Goal: Complete application form

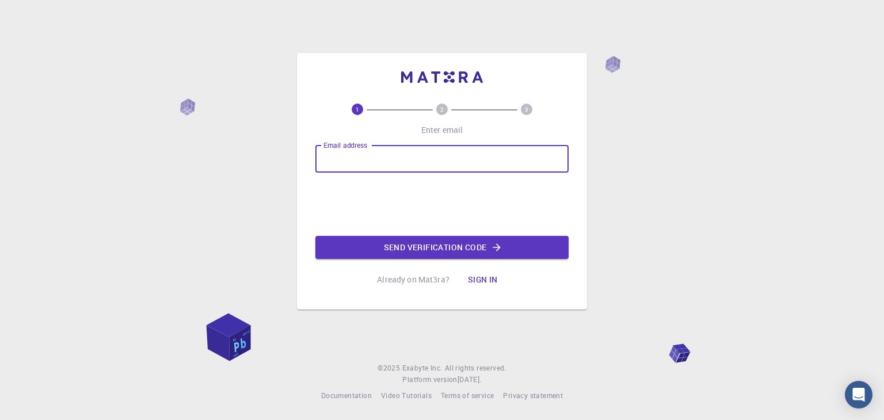
click at [426, 165] on input "Email address" at bounding box center [441, 159] width 253 height 28
type input "rugiemay.vargas0529@gmail.com"
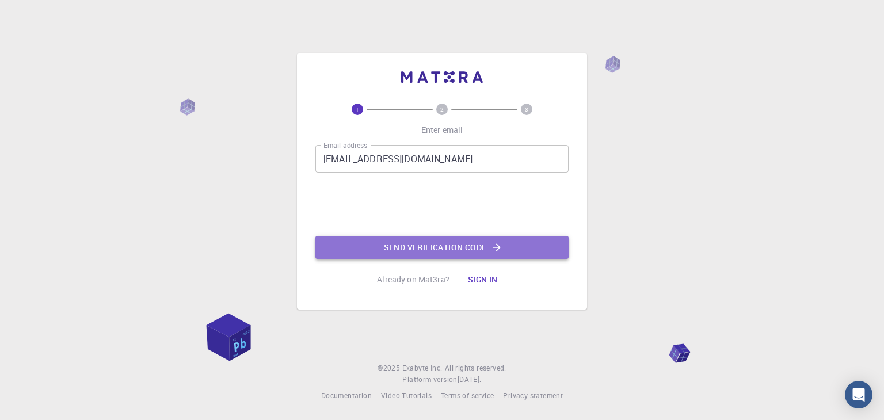
click at [377, 242] on button "Send verification code" at bounding box center [441, 247] width 253 height 23
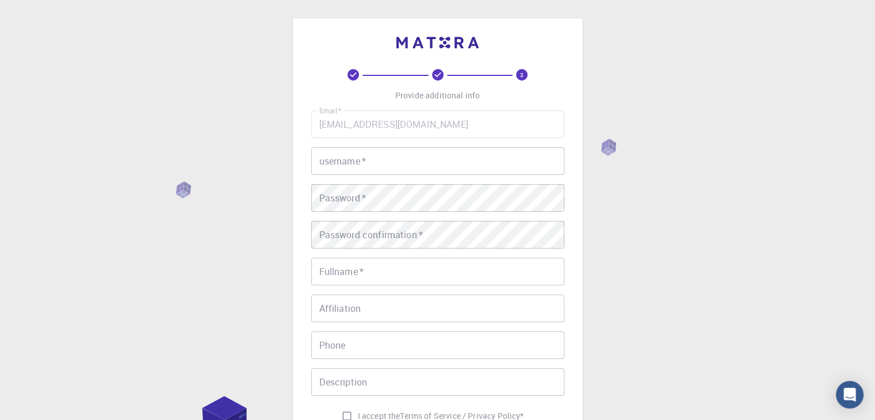
click at [476, 163] on input "username   *" at bounding box center [437, 161] width 253 height 28
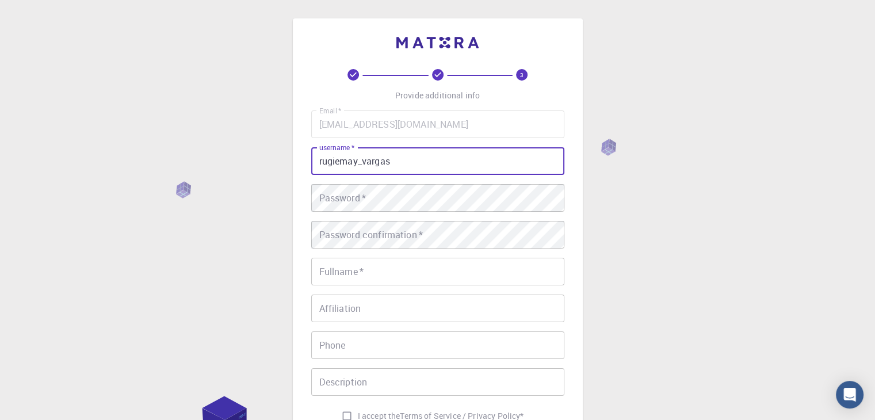
type input "rugiemay_vargas"
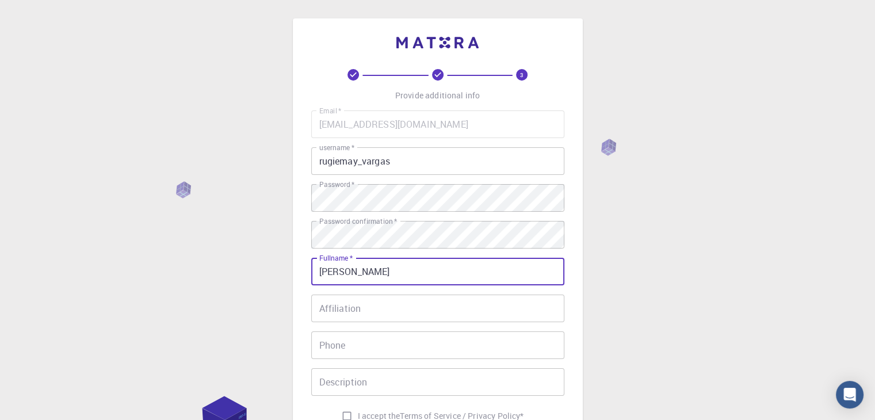
type input "RUGIEMAY VARGAS"
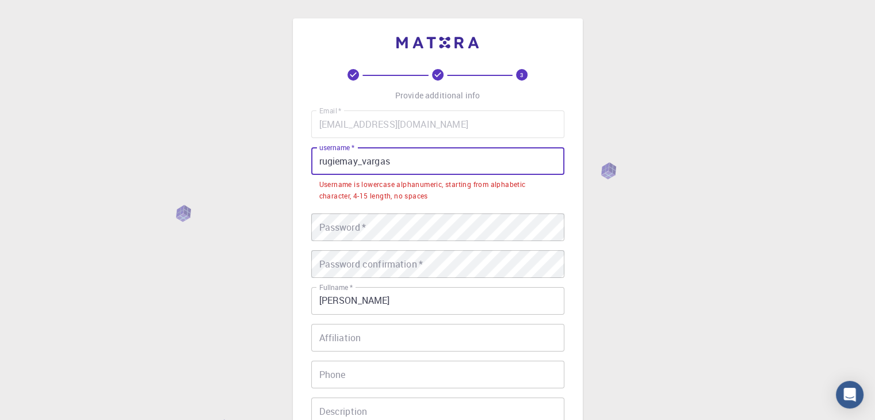
click at [426, 155] on input "rugiemay_vargas" at bounding box center [437, 161] width 253 height 28
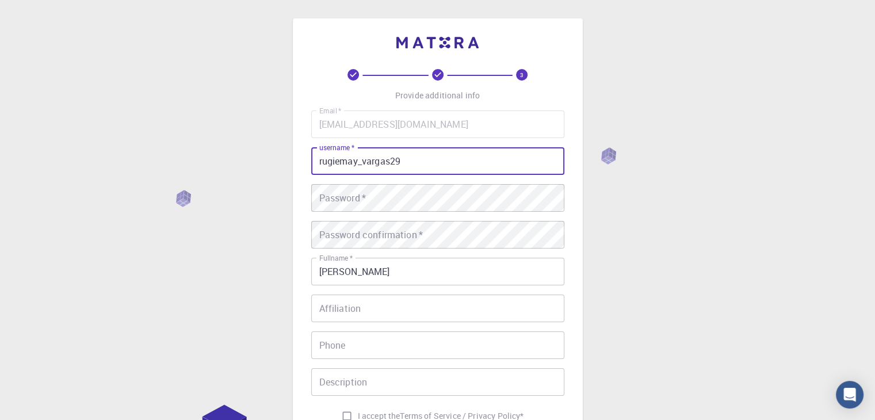
type input "rugiemay_vargas29"
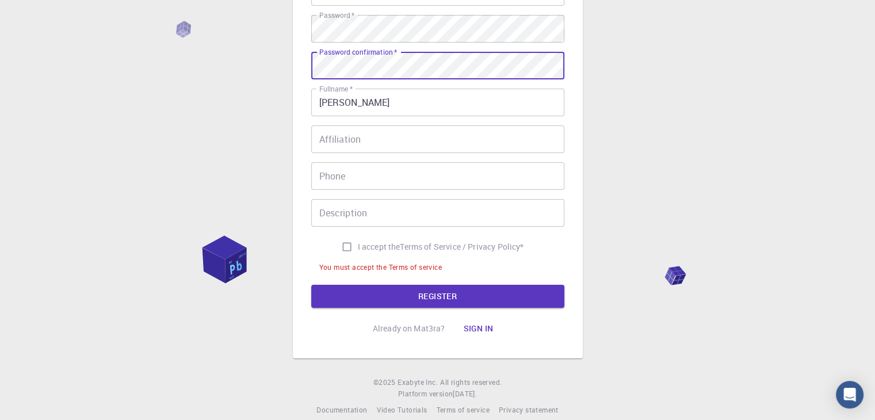
scroll to position [184, 0]
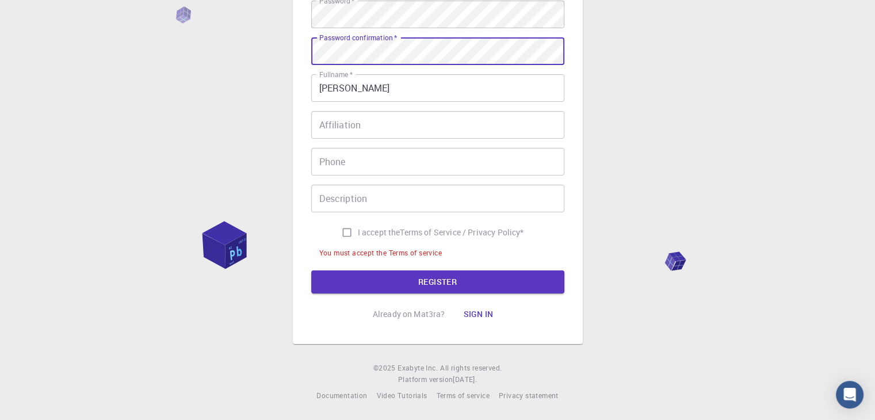
click at [424, 166] on input "Phone" at bounding box center [437, 162] width 253 height 28
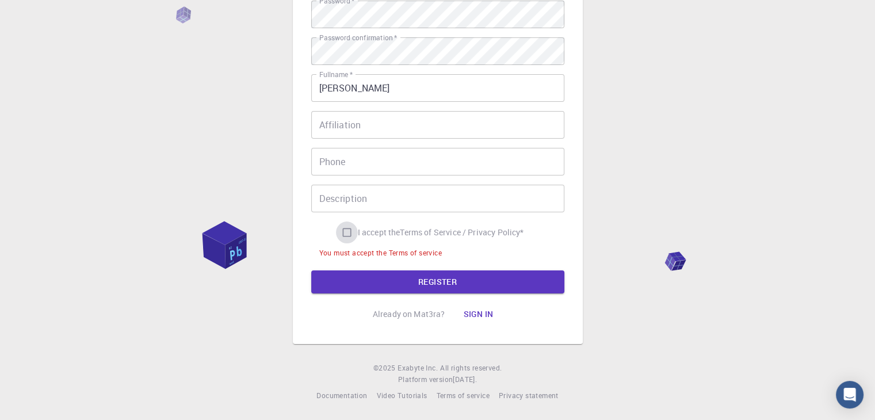
click at [346, 231] on input "I accept the Terms of Service / Privacy Policy *" at bounding box center [347, 233] width 22 height 22
checkbox input "true"
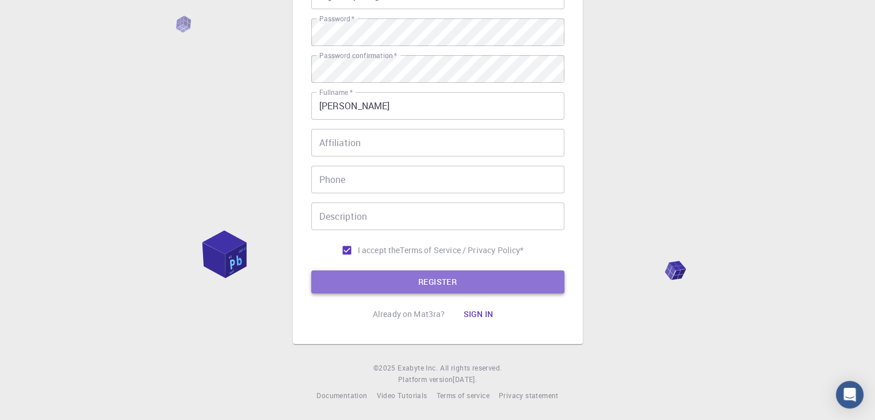
click at [356, 293] on button "REGISTER" at bounding box center [437, 282] width 253 height 23
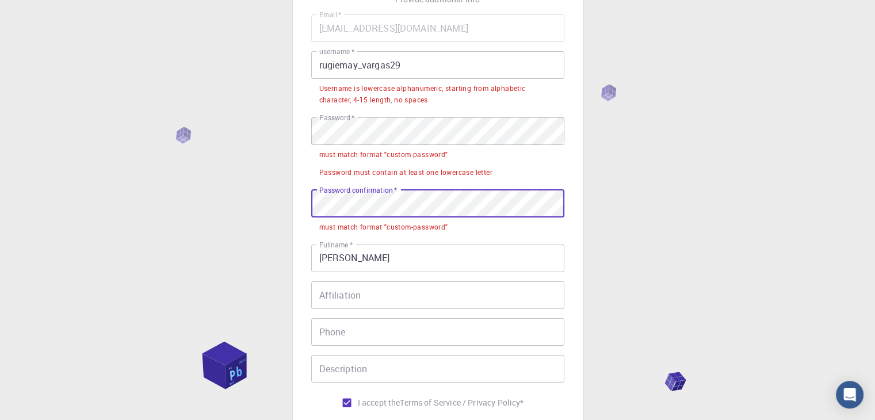
scroll to position [97, 0]
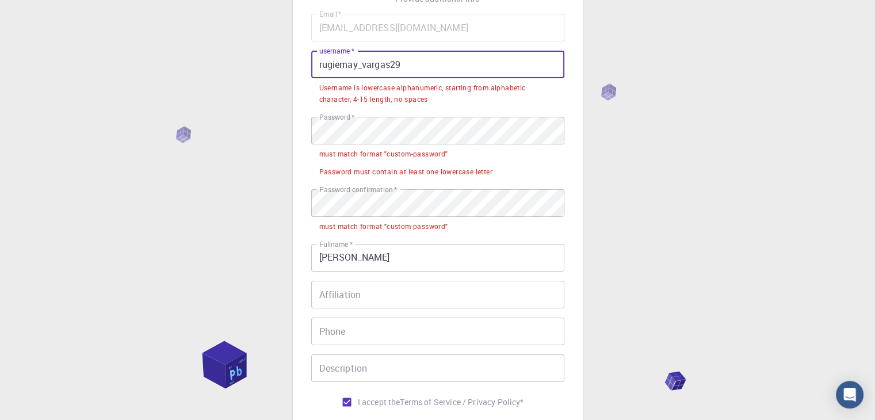
click at [361, 63] on input "rugiemay_vargas29" at bounding box center [437, 65] width 253 height 28
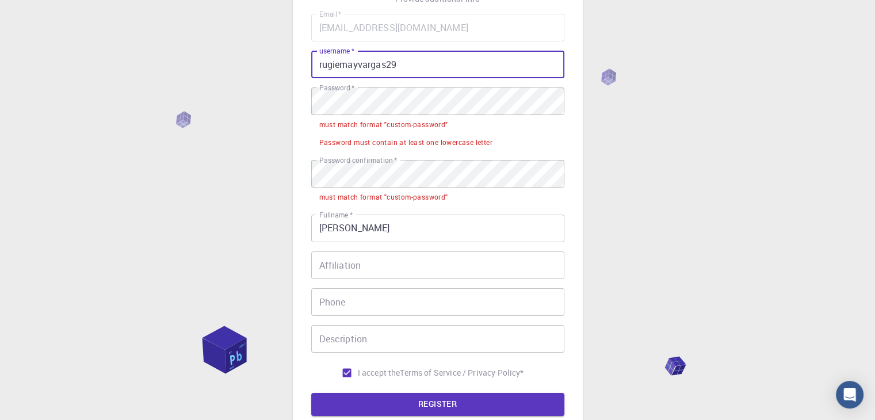
type input "rugiemayvargas29"
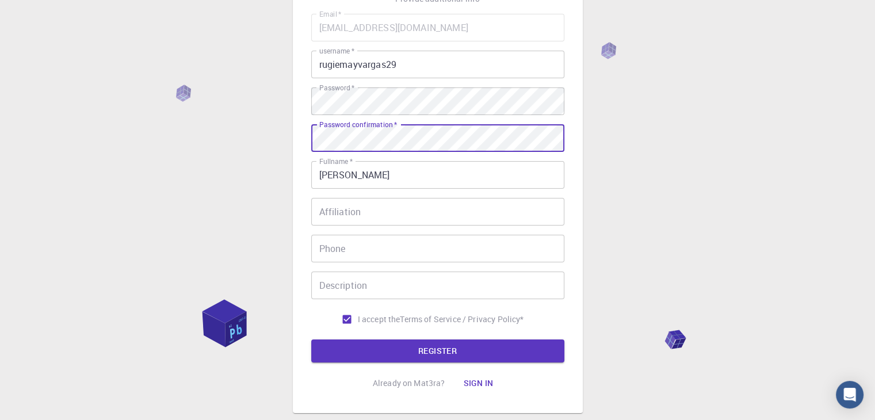
click at [311, 340] on button "REGISTER" at bounding box center [437, 351] width 253 height 23
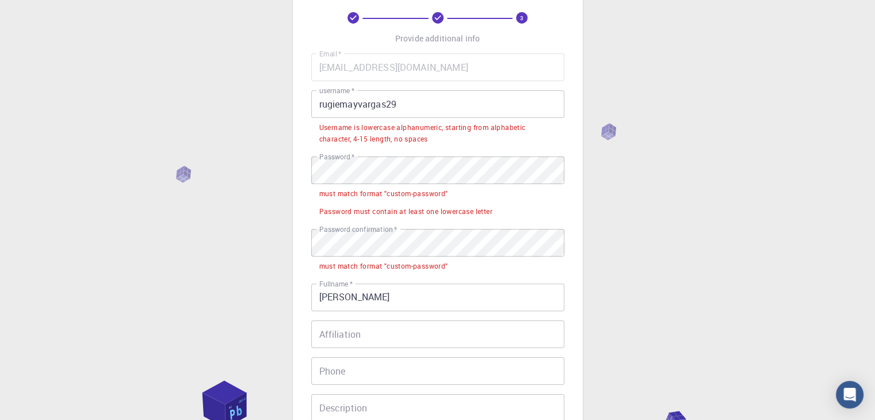
scroll to position [55, 0]
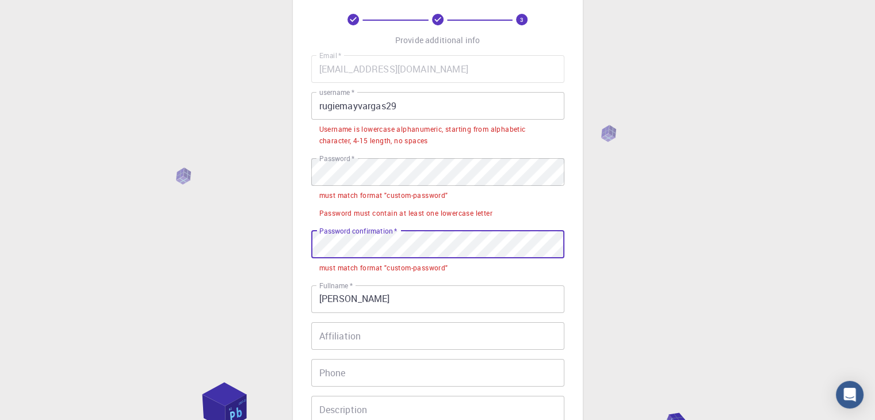
click at [386, 102] on input "rugiemayvargas29" at bounding box center [437, 106] width 253 height 28
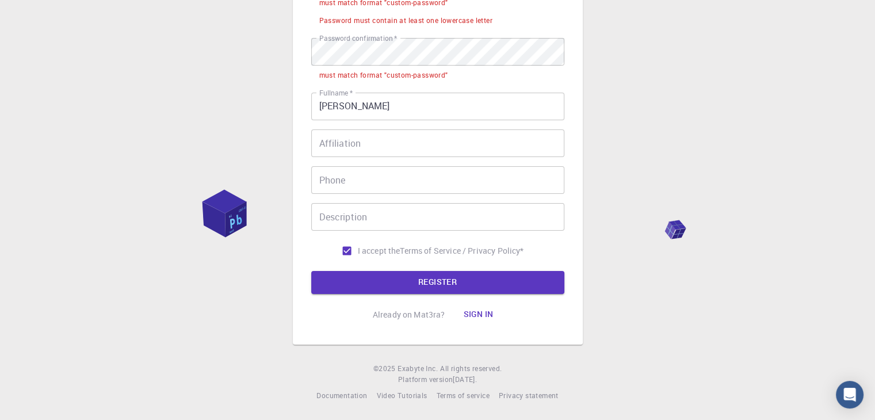
scroll to position [0, 0]
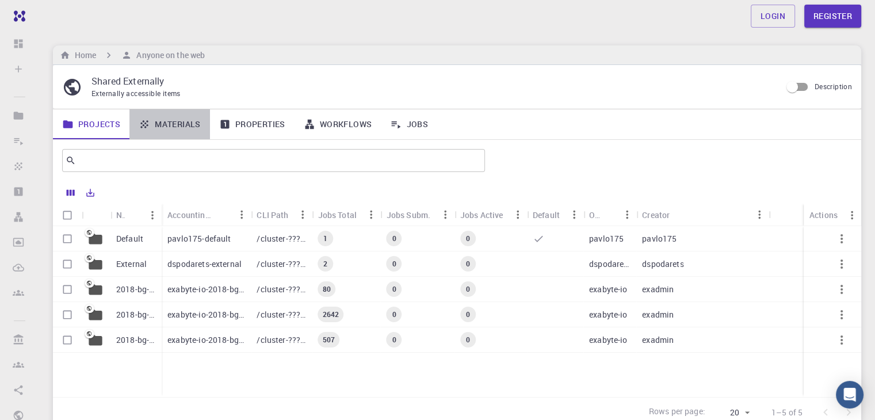
click at [171, 123] on link "Materials" at bounding box center [169, 124] width 81 height 30
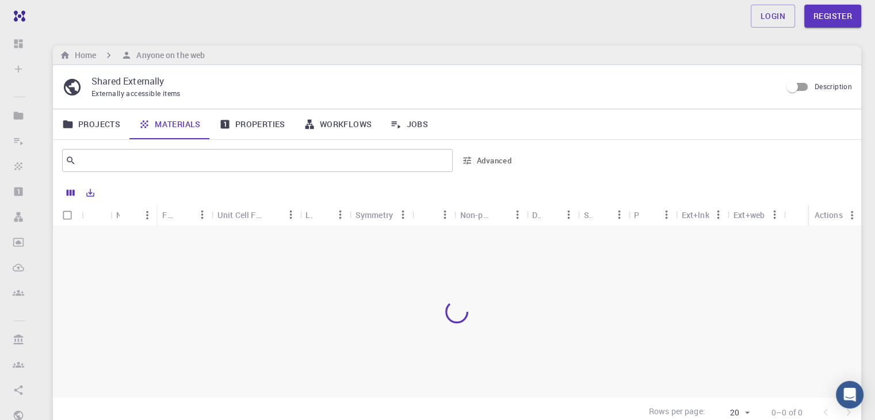
click at [253, 123] on link "Properties" at bounding box center [252, 124] width 85 height 30
click at [346, 128] on link "Workflows" at bounding box center [338, 124] width 87 height 30
